Goal: Transaction & Acquisition: Book appointment/travel/reservation

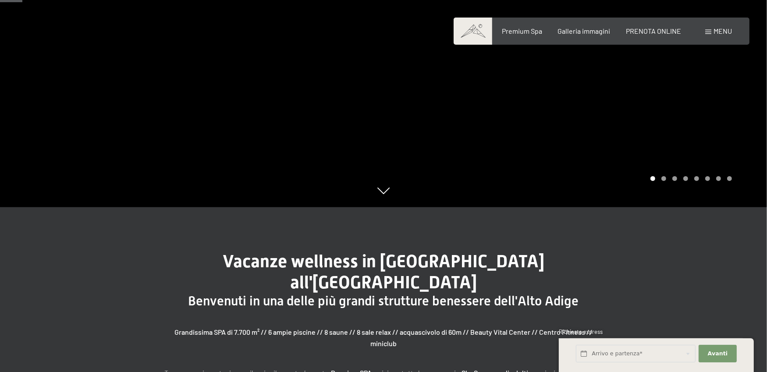
scroll to position [199, 0]
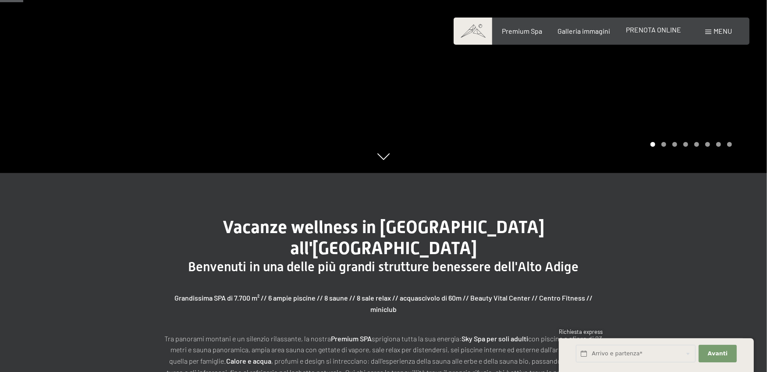
click at [662, 34] on div "PRENOTA ONLINE" at bounding box center [653, 30] width 55 height 10
click at [634, 29] on span "PRENOTA ONLINE" at bounding box center [653, 29] width 55 height 8
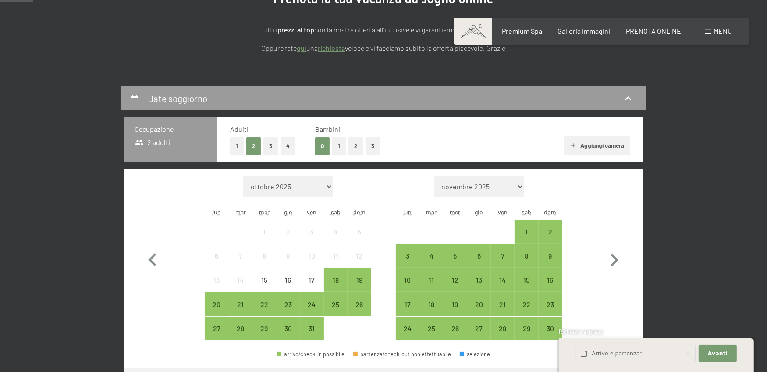
scroll to position [199, 0]
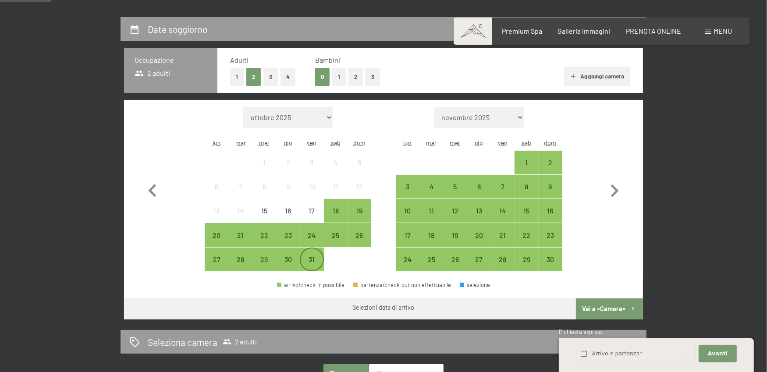
click at [318, 258] on div "31" at bounding box center [312, 267] width 22 height 22
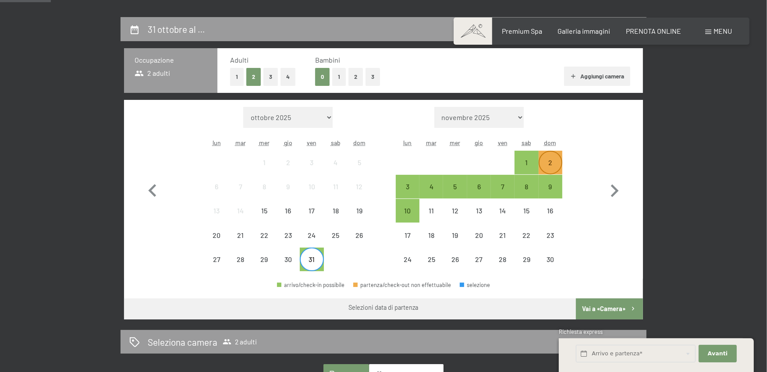
click at [548, 164] on div "2" at bounding box center [551, 170] width 22 height 22
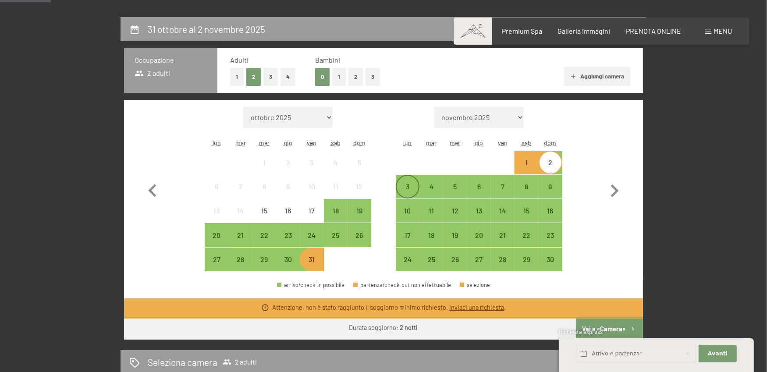
click at [414, 189] on div "3" at bounding box center [408, 194] width 22 height 22
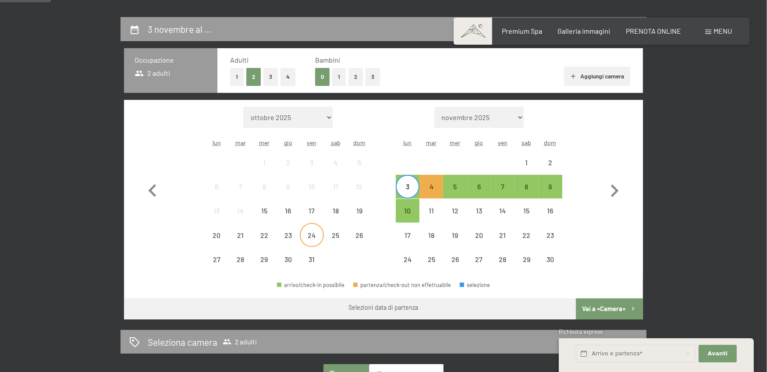
drag, startPoint x: 316, startPoint y: 232, endPoint x: 347, endPoint y: 235, distance: 31.7
click at [318, 232] on div "24" at bounding box center [312, 243] width 22 height 22
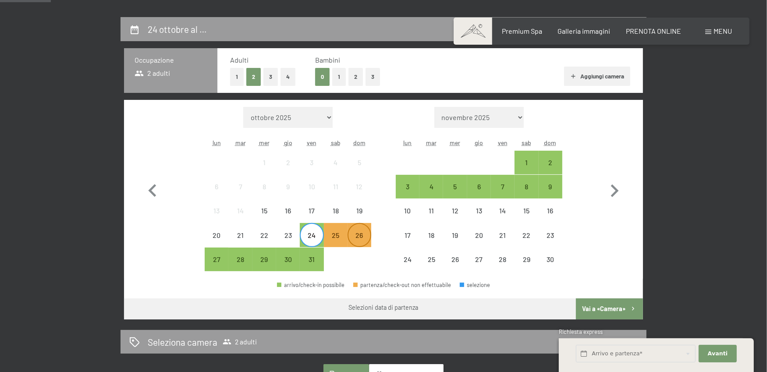
click at [363, 235] on div "26" at bounding box center [360, 243] width 22 height 22
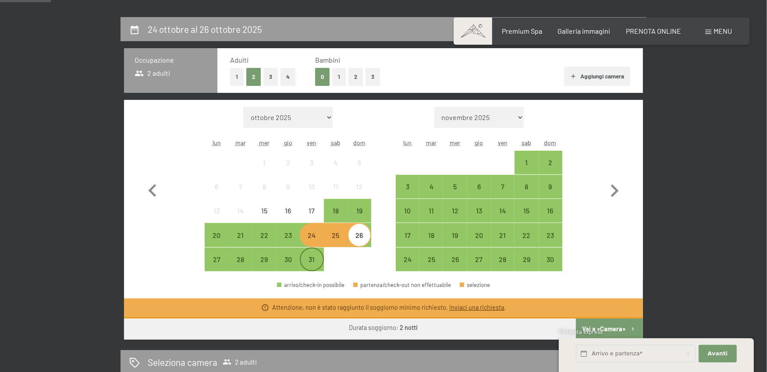
click at [306, 260] on div "31" at bounding box center [312, 267] width 22 height 22
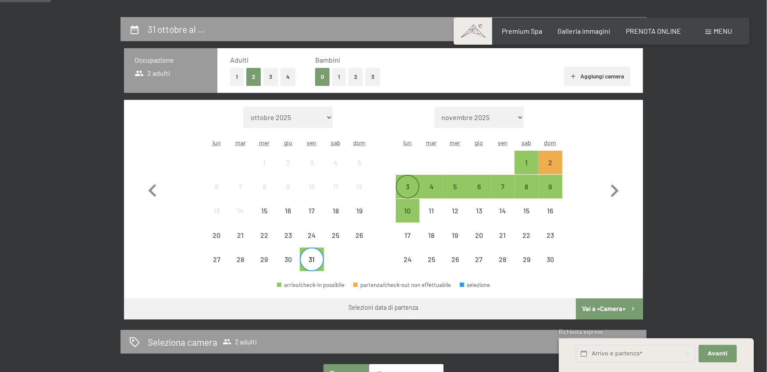
click at [412, 188] on div "3" at bounding box center [408, 194] width 22 height 22
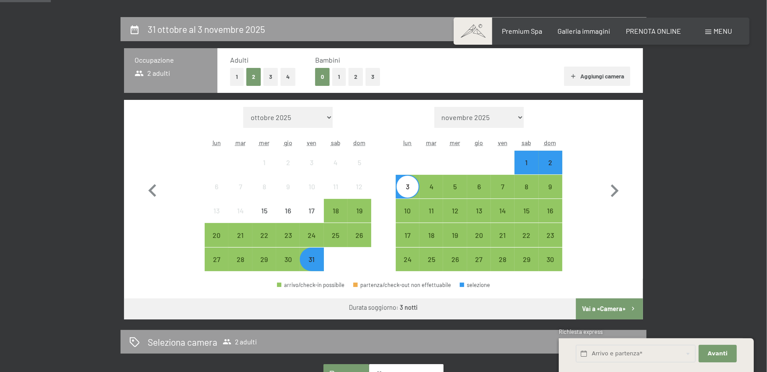
click at [612, 307] on button "Vai a «Camera»" at bounding box center [609, 309] width 67 height 21
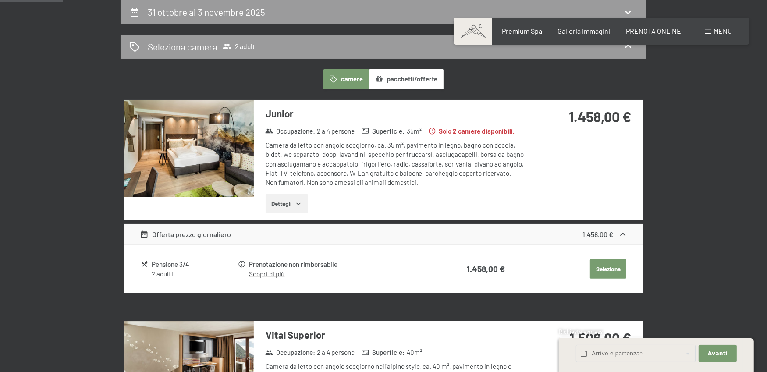
click at [296, 206] on icon "button" at bounding box center [298, 203] width 7 height 7
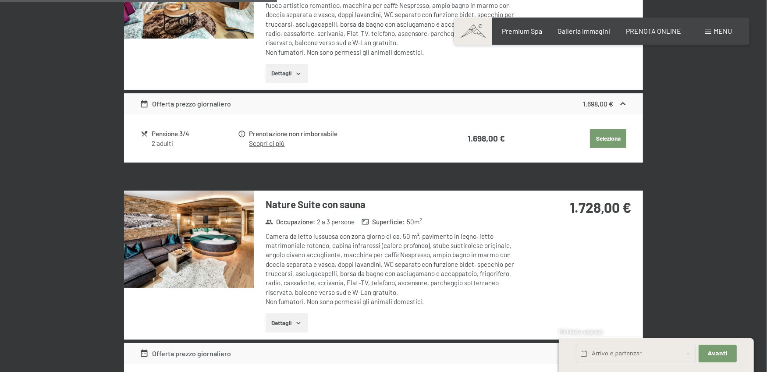
scroll to position [934, 0]
